Goal: Check status: Check status

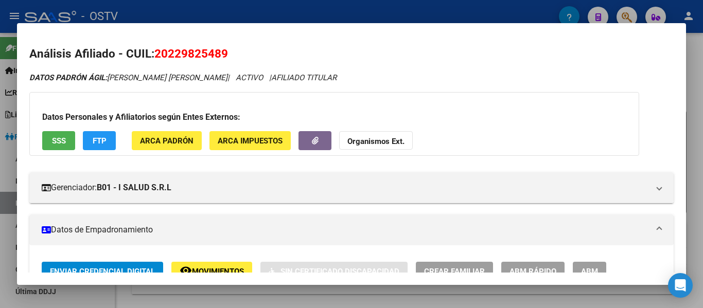
scroll to position [520, 0]
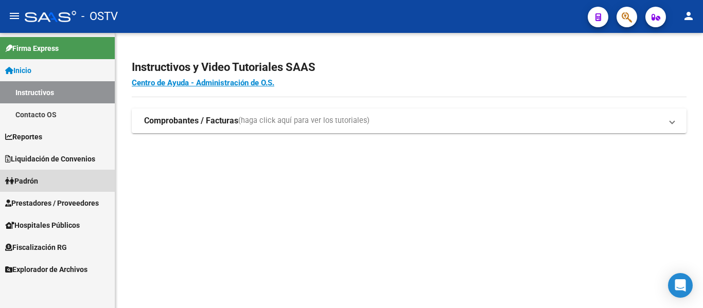
click at [32, 181] on span "Padrón" at bounding box center [21, 181] width 33 height 11
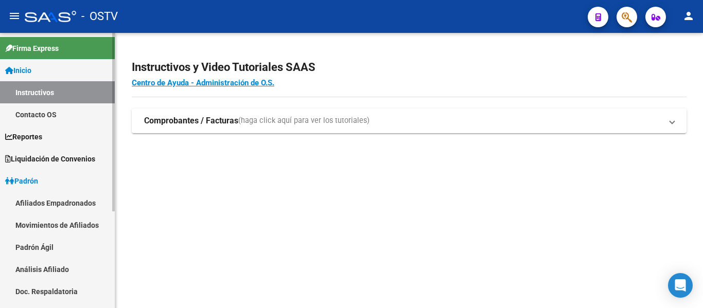
click at [38, 244] on link "Padrón Ágil" at bounding box center [57, 247] width 115 height 22
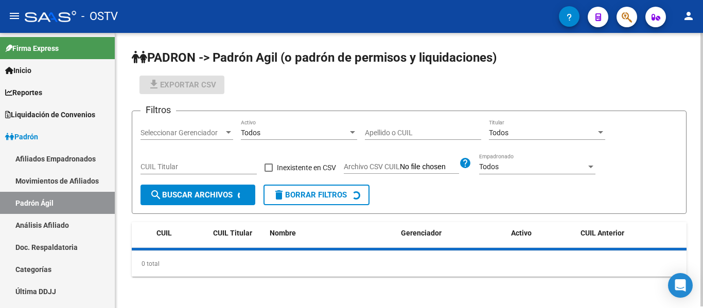
click at [394, 137] on input "Apellido o CUIL" at bounding box center [423, 133] width 116 height 9
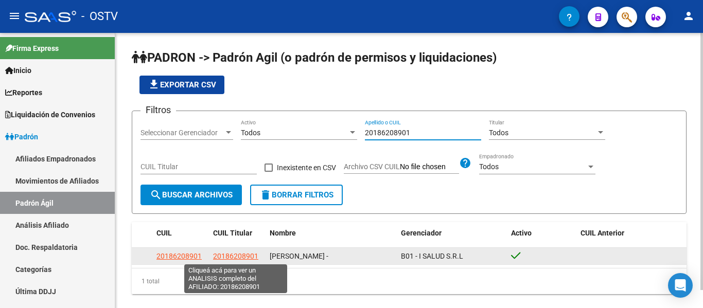
type input "20186208901"
click at [224, 255] on span "20186208901" at bounding box center [235, 256] width 45 height 8
type textarea "20186208901"
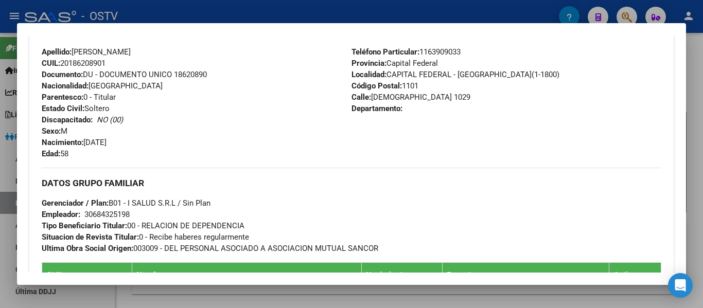
scroll to position [515, 0]
